Goal: Information Seeking & Learning: Find specific fact

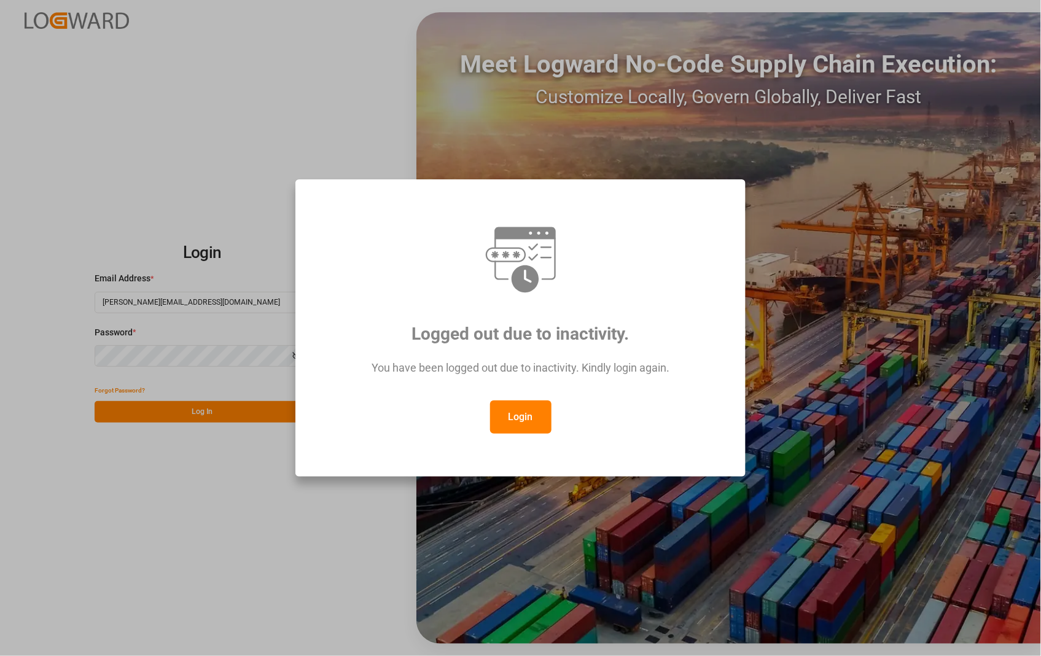
click at [519, 418] on button "Login" at bounding box center [520, 416] width 61 height 33
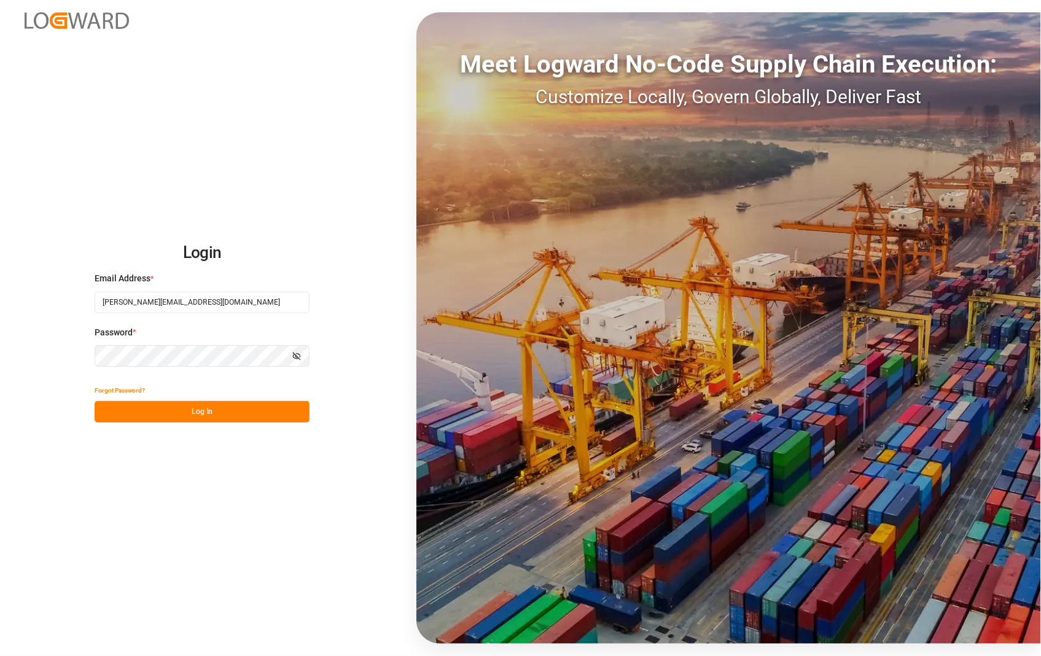
click at [187, 408] on button "Log In" at bounding box center [202, 411] width 215 height 21
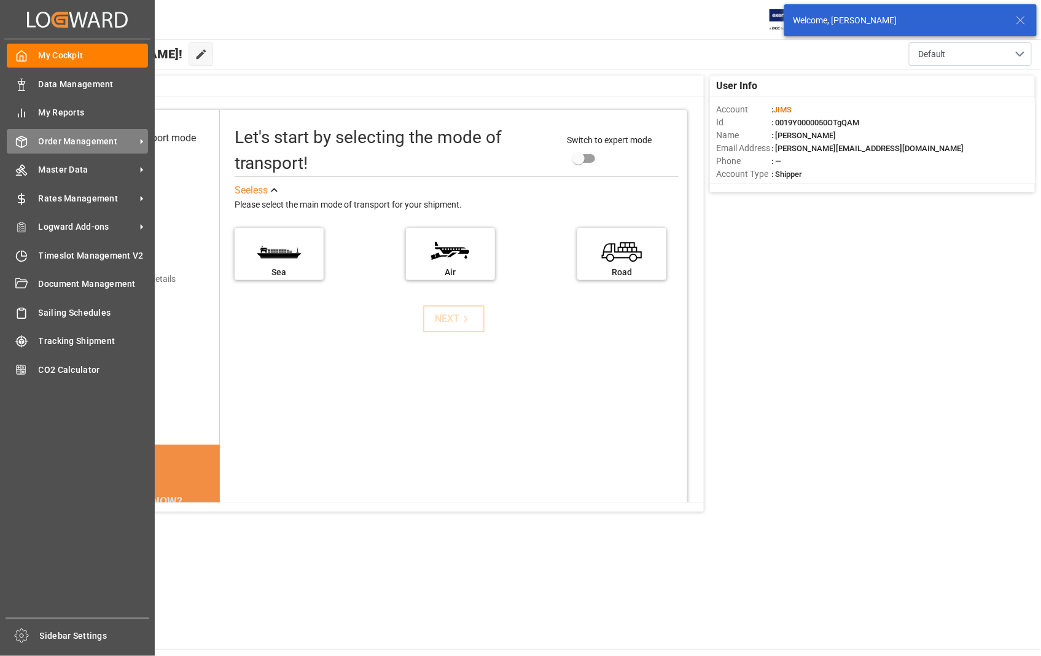
click at [72, 140] on span "Order Management" at bounding box center [87, 141] width 97 height 13
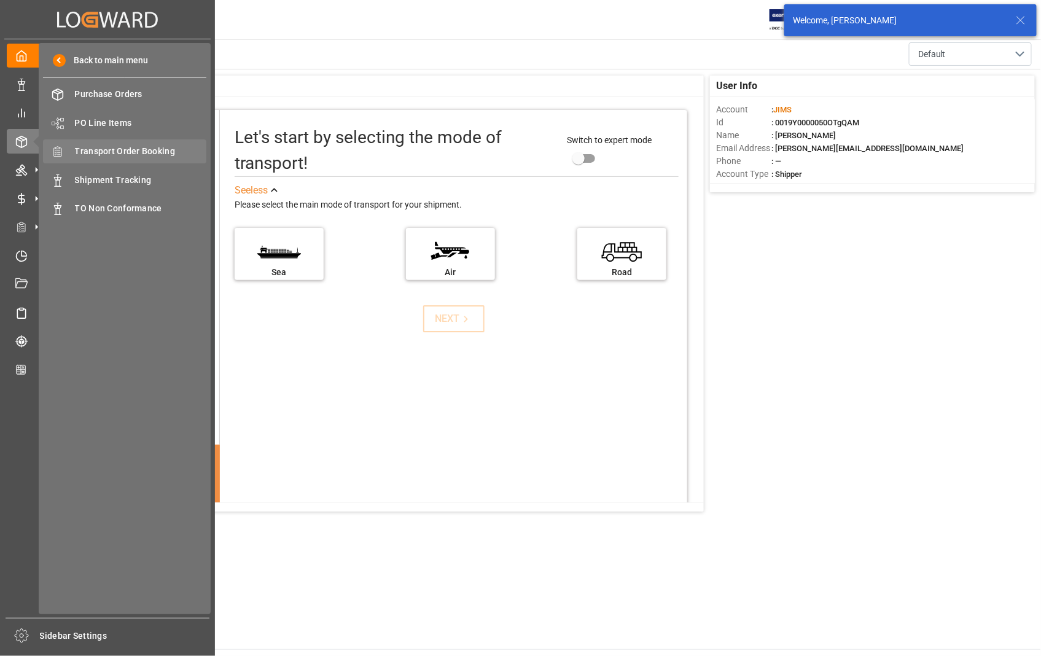
click at [131, 151] on span "Transport Order Booking" at bounding box center [141, 151] width 132 height 13
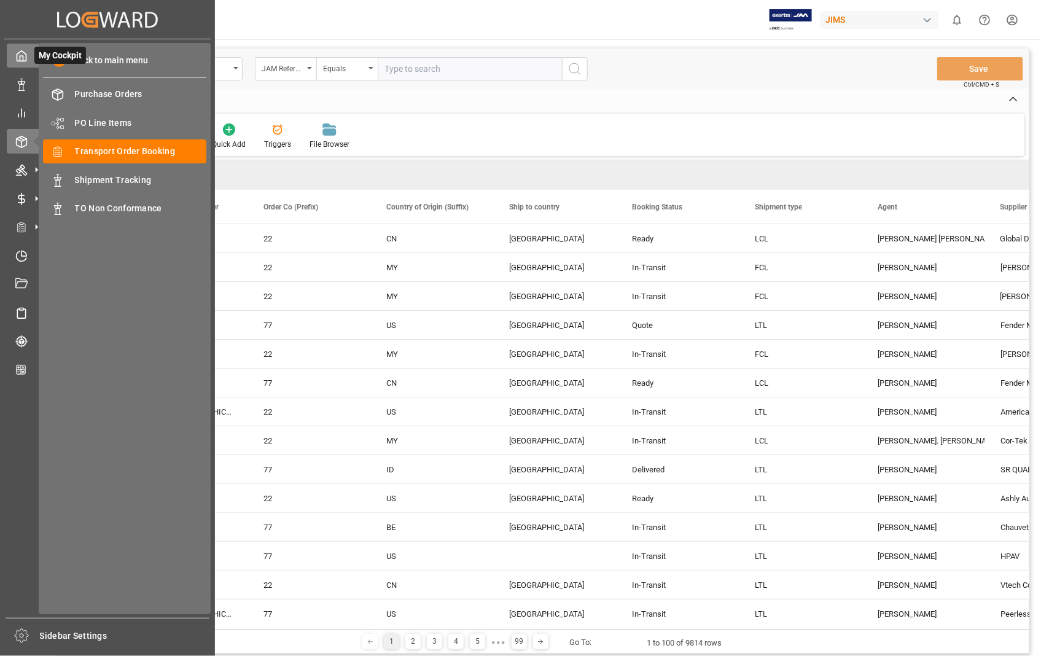
click at [22, 56] on polyline at bounding box center [21, 58] width 3 height 5
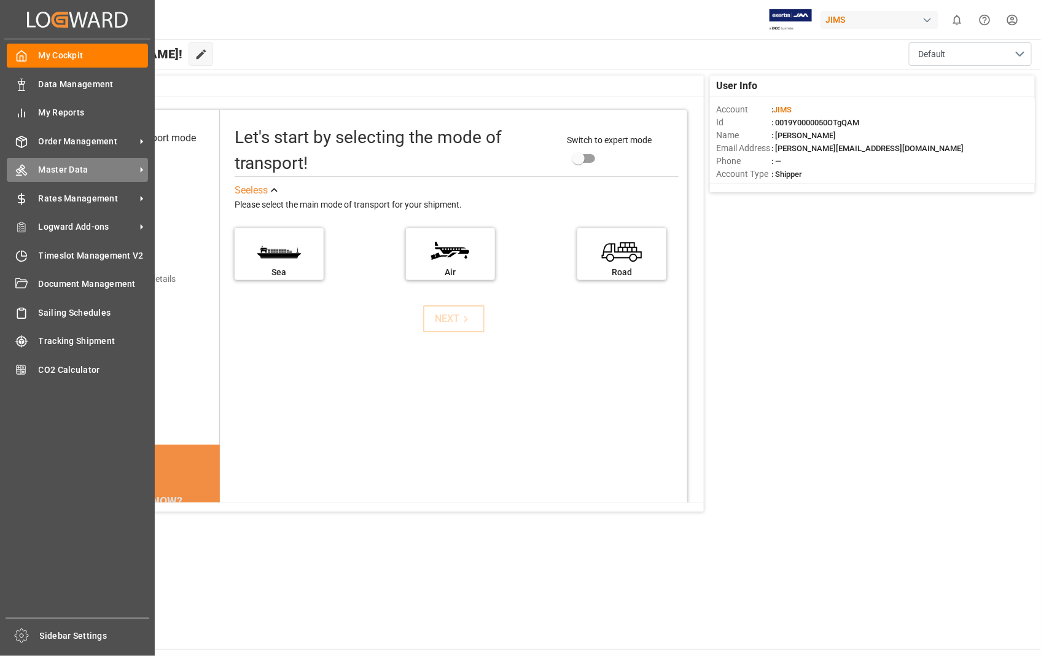
click at [78, 170] on span "Master Data" at bounding box center [87, 169] width 97 height 13
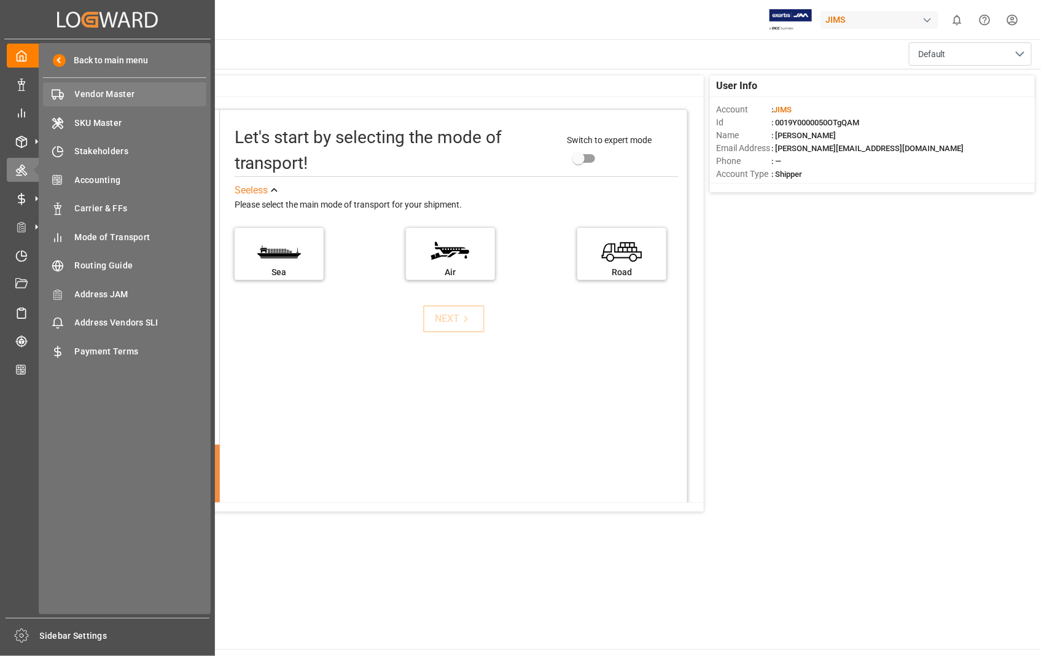
click at [90, 95] on span "Vendor Master" at bounding box center [141, 94] width 132 height 13
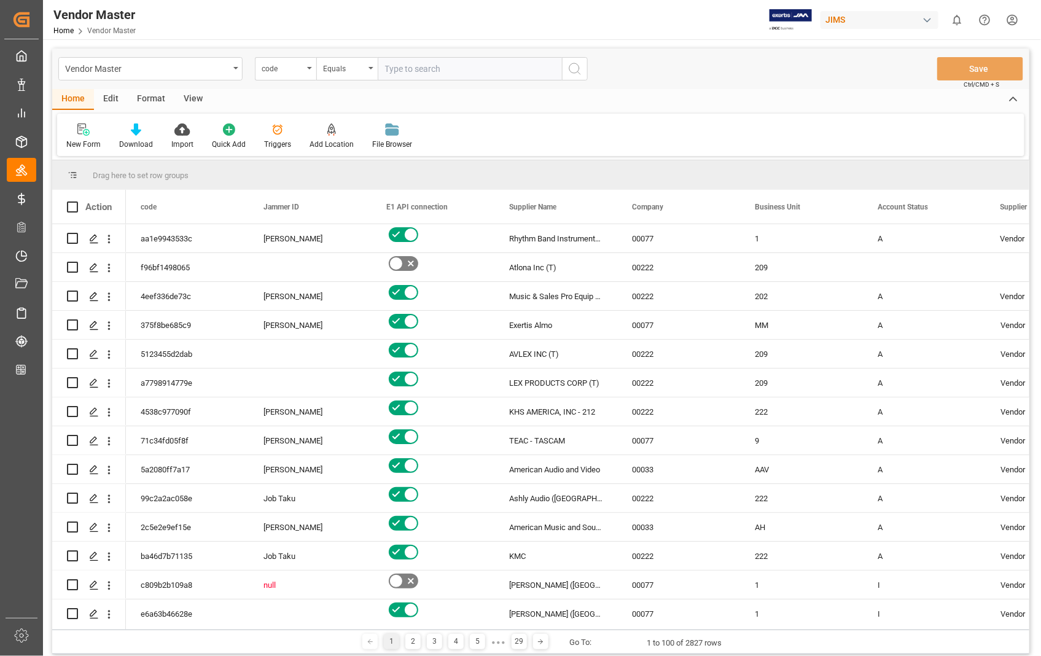
click at [198, 101] on div "View" at bounding box center [192, 99] width 37 height 21
click at [80, 139] on div "Default" at bounding box center [78, 144] width 24 height 11
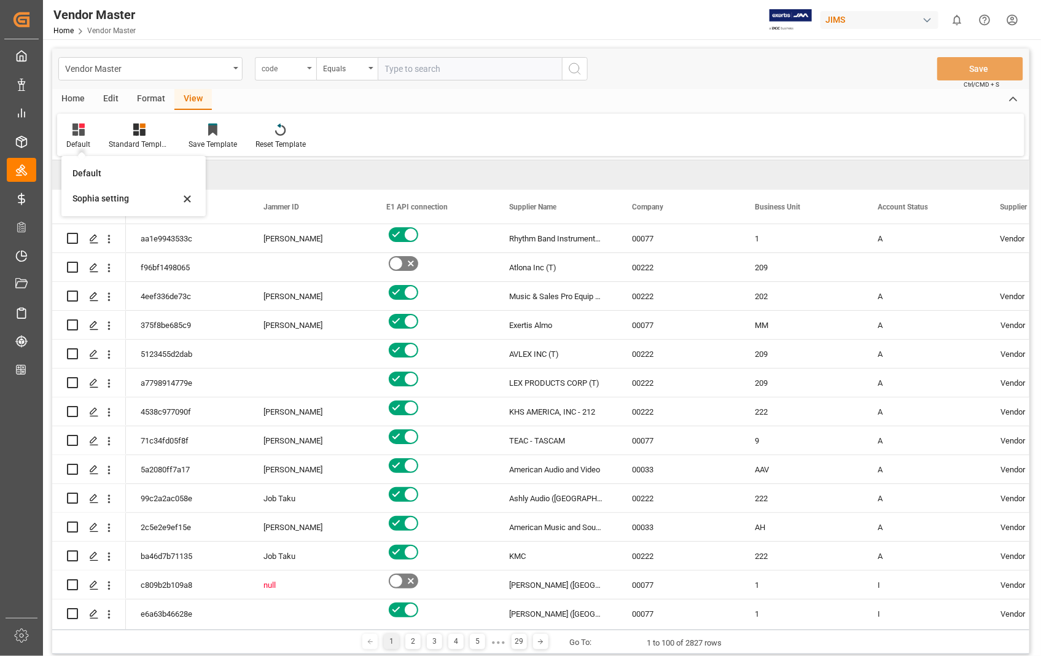
click at [308, 67] on icon "open menu" at bounding box center [309, 68] width 5 height 2
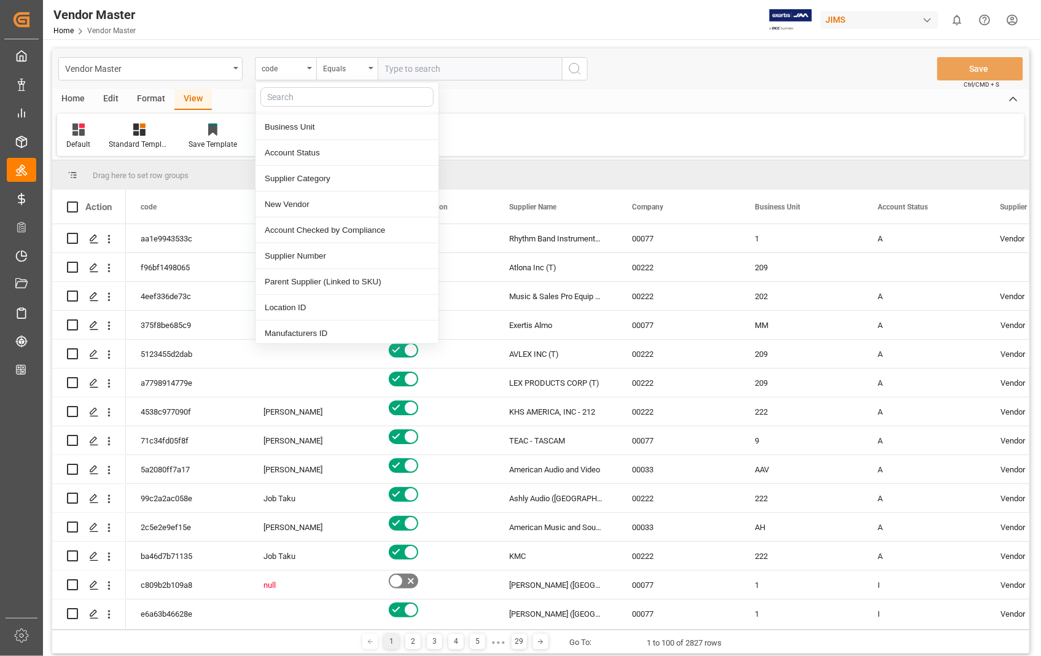
scroll to position [136, 0]
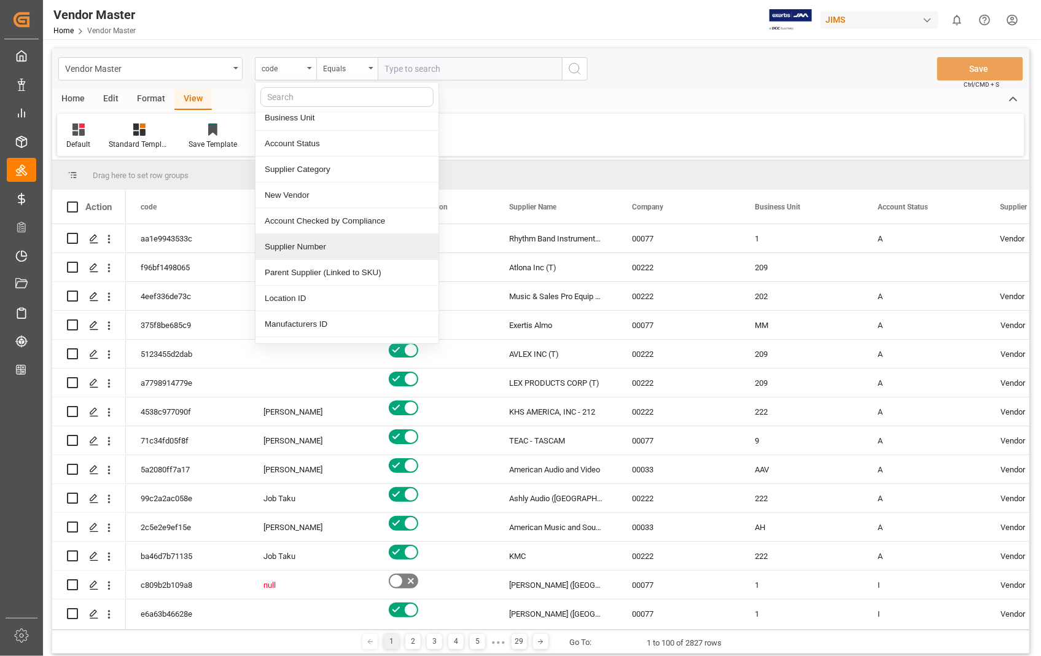
click at [320, 247] on div "Supplier Number" at bounding box center [346, 247] width 183 height 26
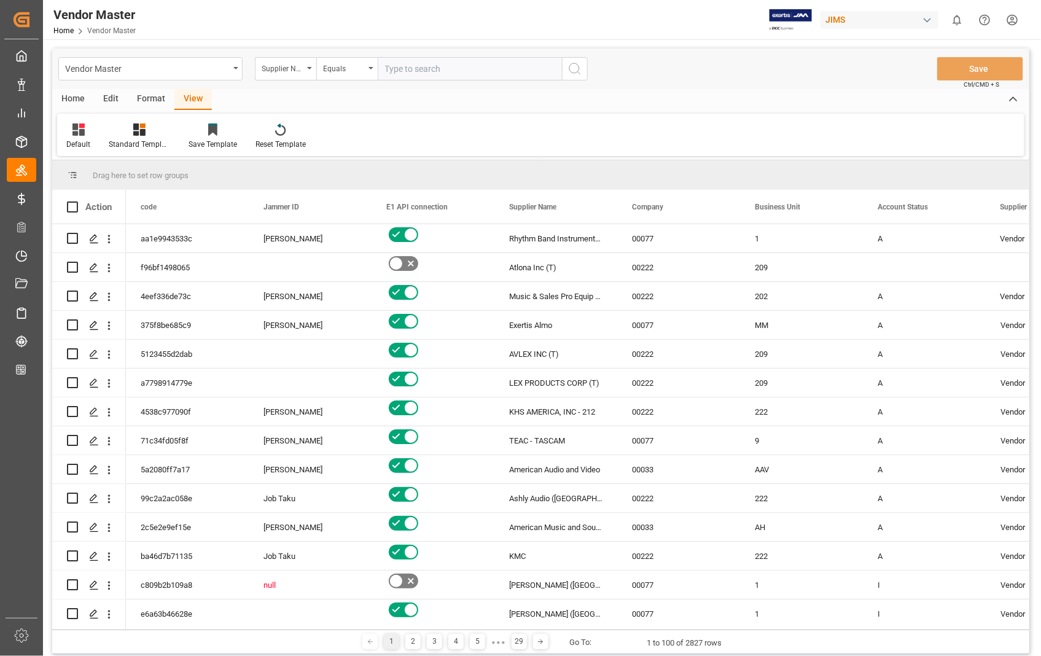
click at [445, 66] on input "text" at bounding box center [470, 68] width 184 height 23
paste input "457672"
type input "457672"
click at [568, 66] on icon "search button" at bounding box center [574, 68] width 15 height 15
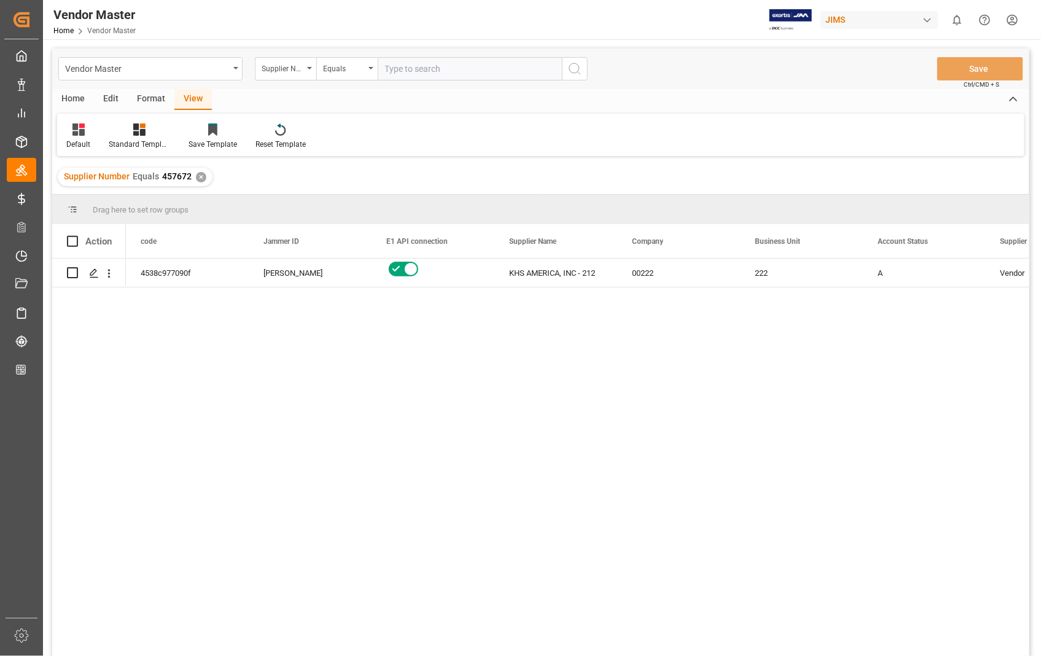
click at [189, 103] on div "View" at bounding box center [192, 99] width 37 height 21
click at [71, 139] on div "Default" at bounding box center [78, 144] width 24 height 11
click at [103, 196] on div "Sophia setting" at bounding box center [125, 198] width 107 height 13
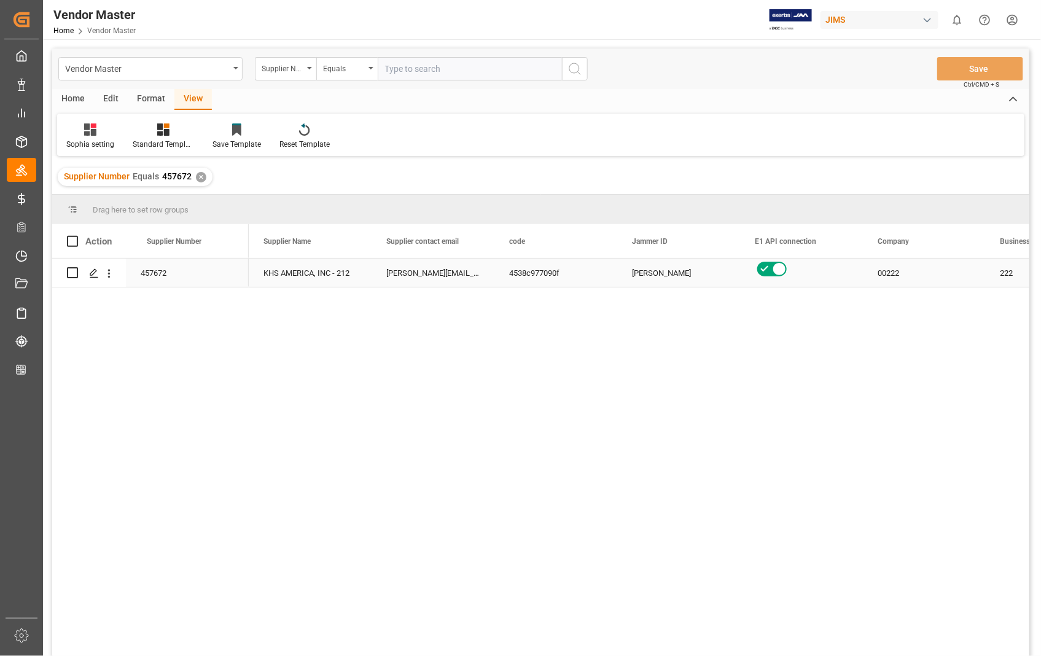
click at [415, 268] on div "[PERSON_NAME][EMAIL_ADDRESS][DOMAIN_NAME]; [PERSON_NAME][DOMAIN_NAME][EMAIL_ADD…" at bounding box center [432, 272] width 123 height 28
